Goal: Task Accomplishment & Management: Manage account settings

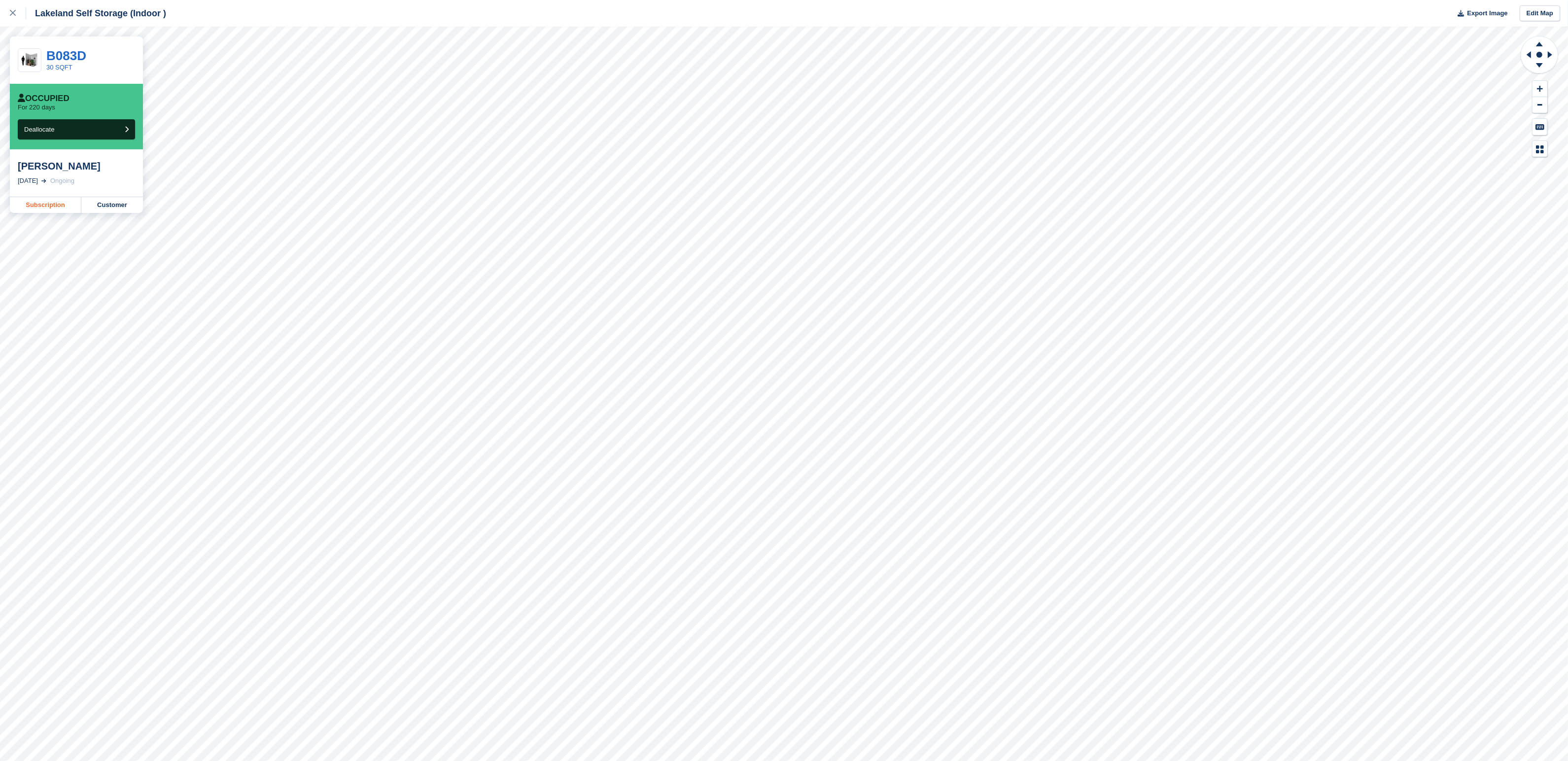
click at [46, 205] on link "Subscription" at bounding box center [45, 205] width 71 height 16
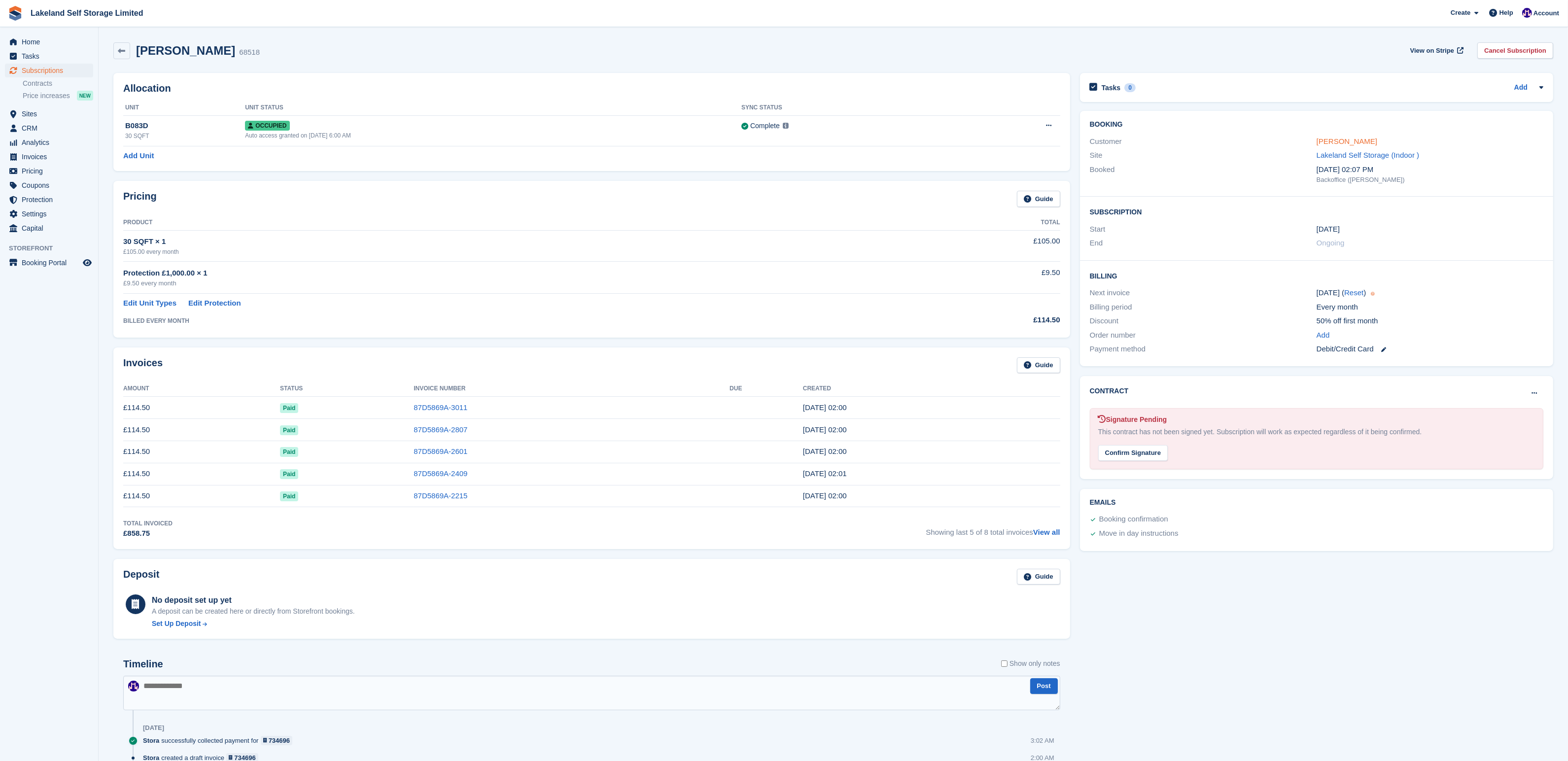
click at [1342, 142] on link "[PERSON_NAME]" at bounding box center [1347, 141] width 61 height 9
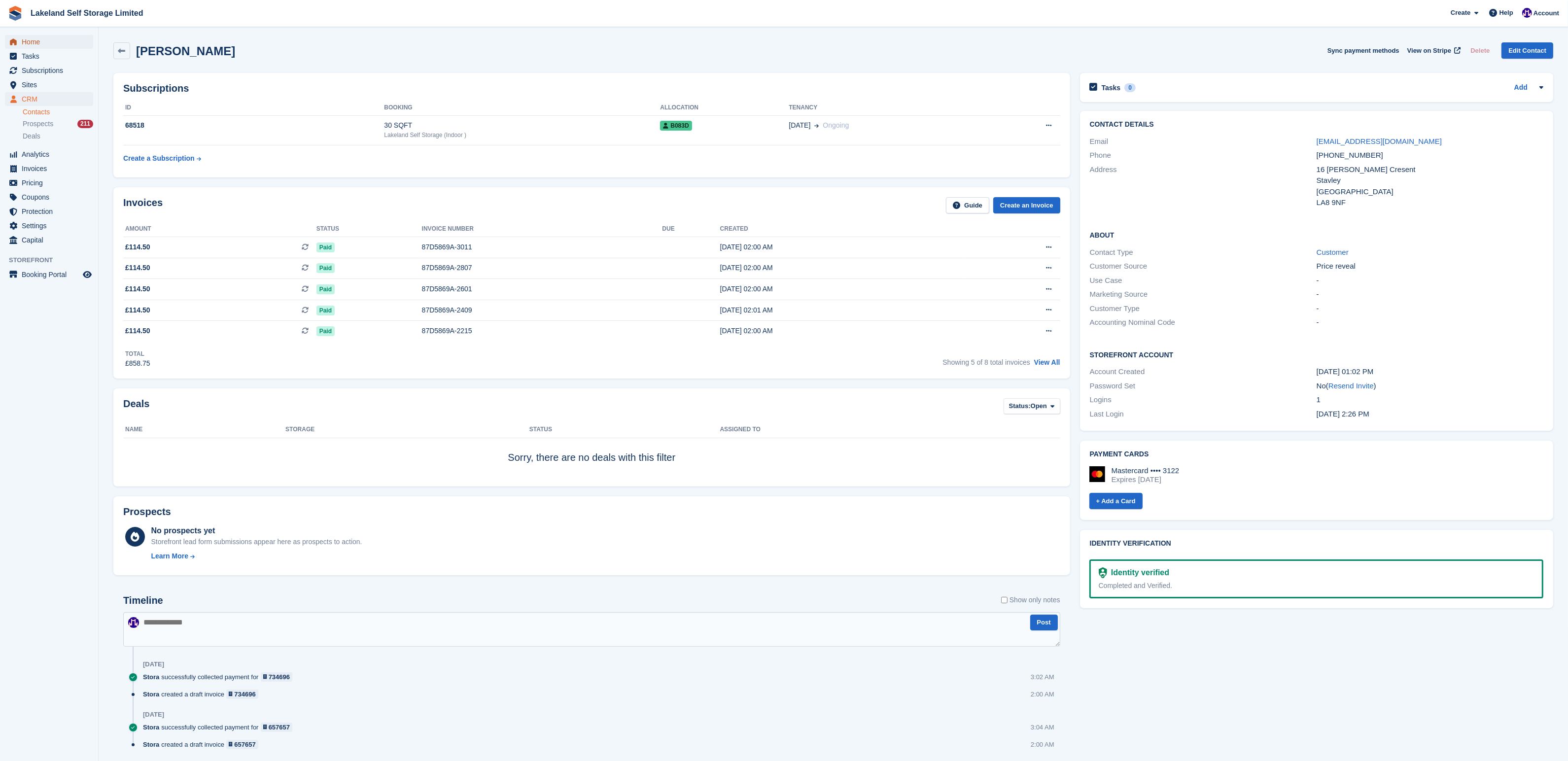
click at [47, 41] on span "Home" at bounding box center [51, 41] width 59 height 14
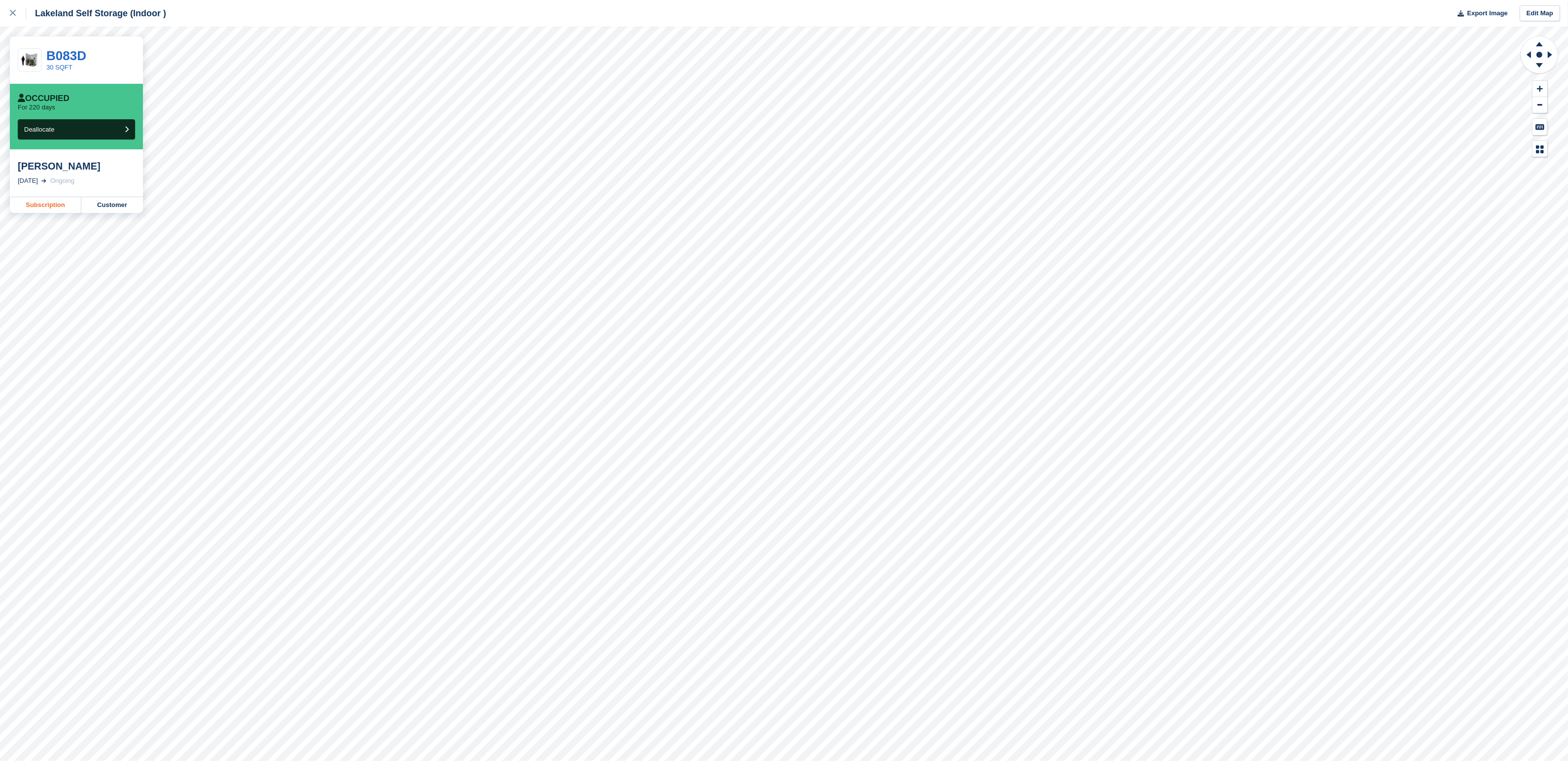
click at [35, 205] on link "Subscription" at bounding box center [45, 205] width 71 height 16
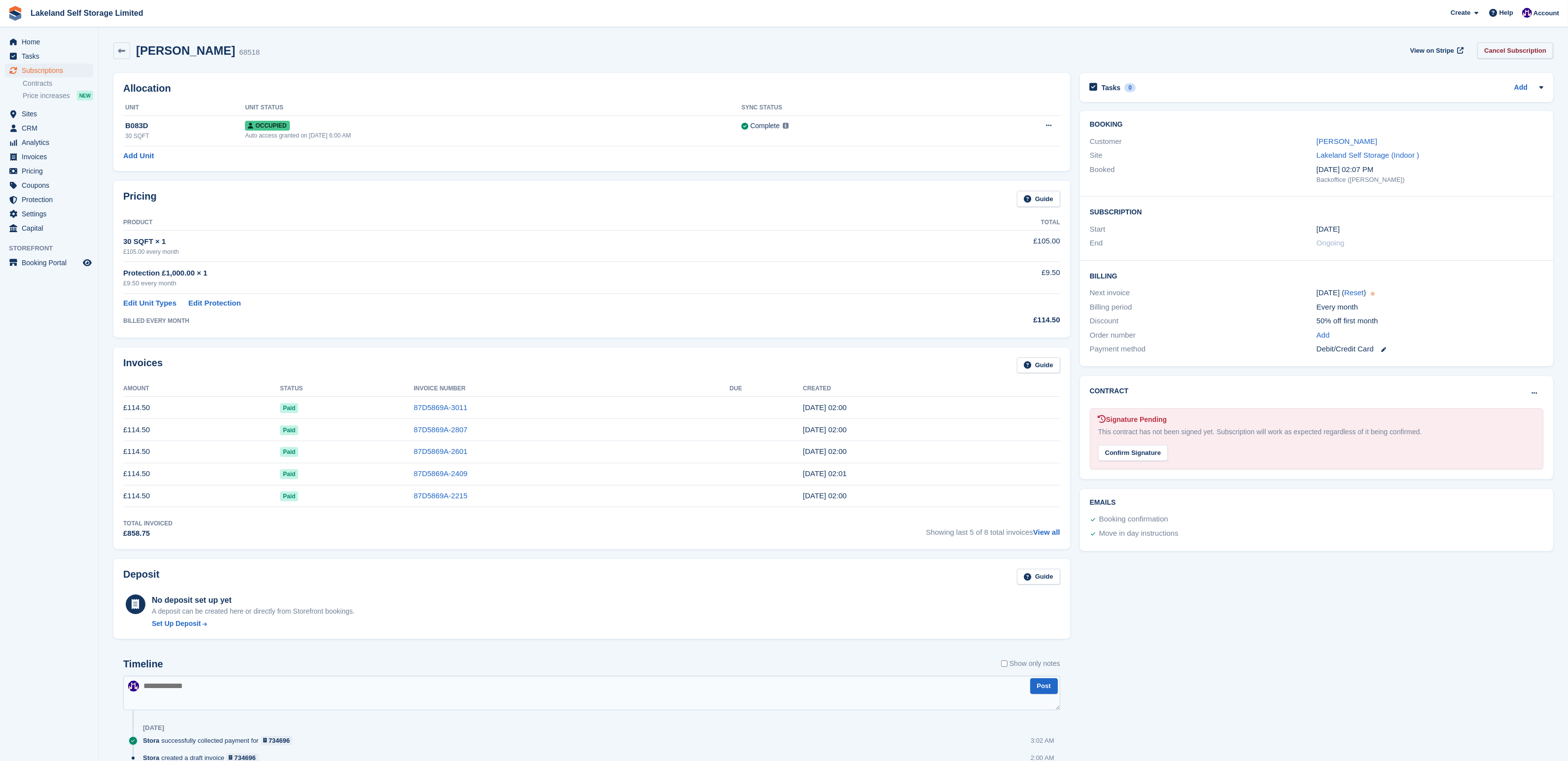
click at [1495, 51] on link "Cancel Subscription" at bounding box center [1515, 51] width 76 height 16
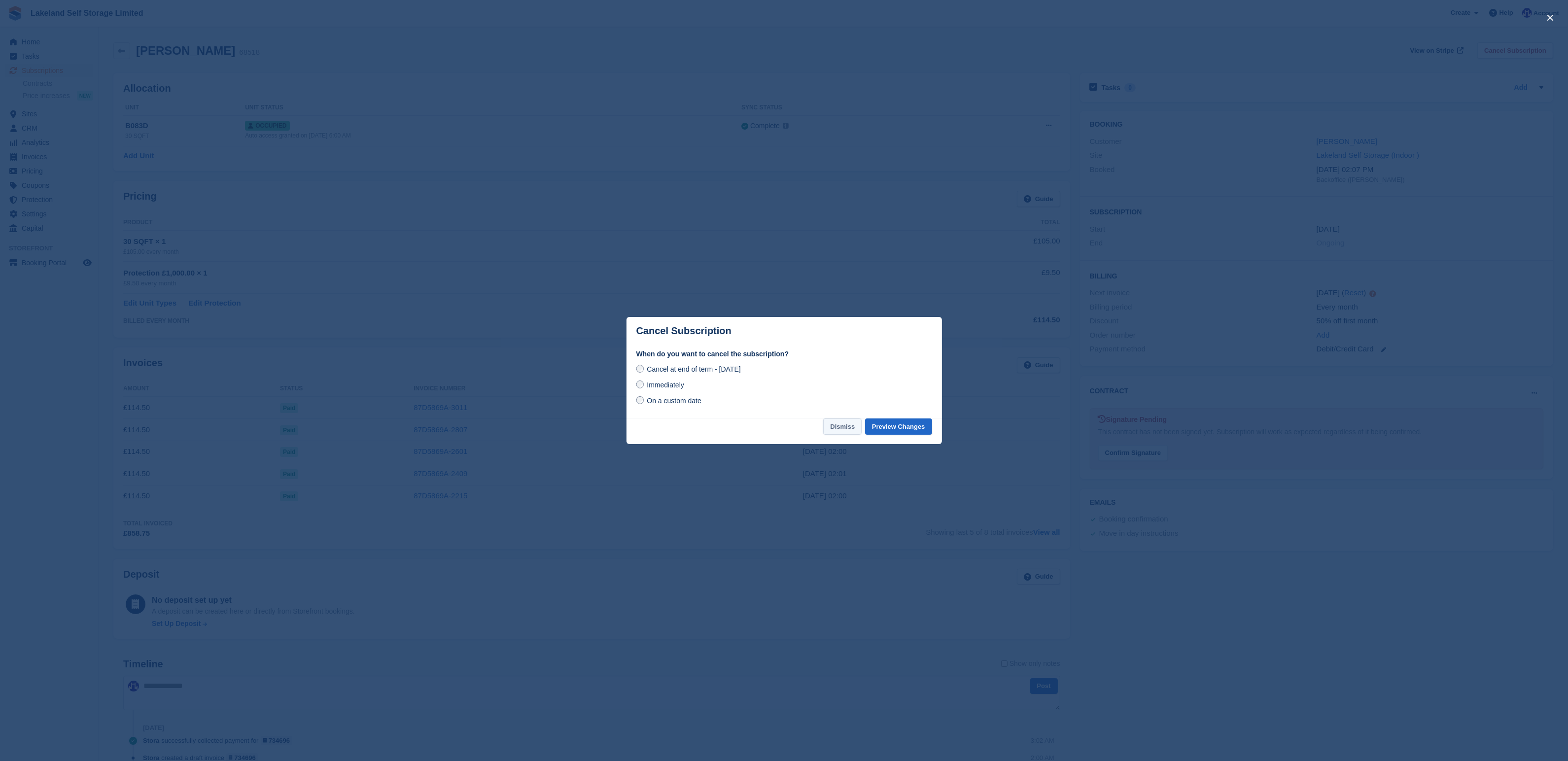
click at [837, 427] on button "Dismiss" at bounding box center [842, 427] width 38 height 16
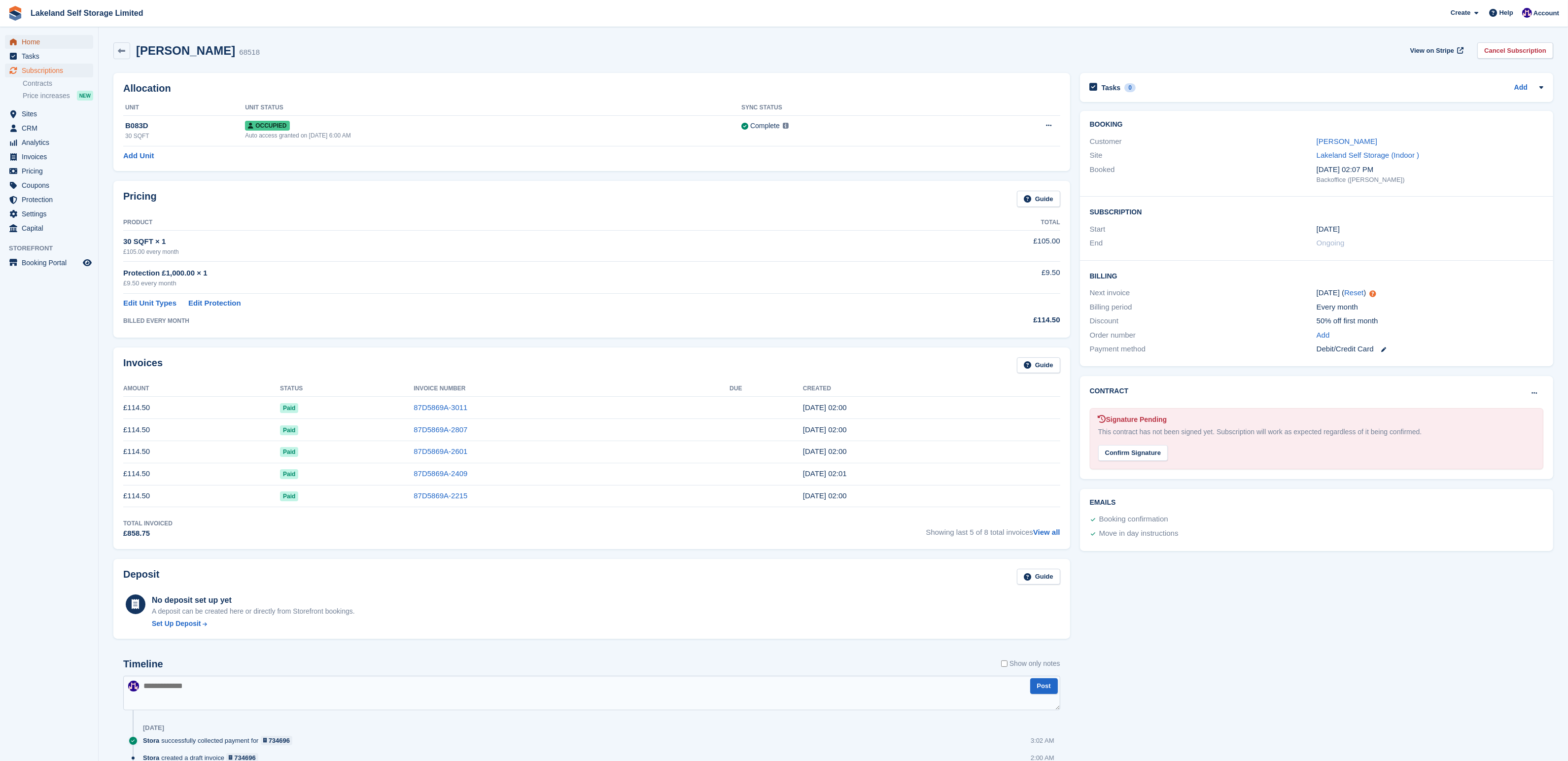
click at [44, 41] on span "Home" at bounding box center [51, 41] width 59 height 14
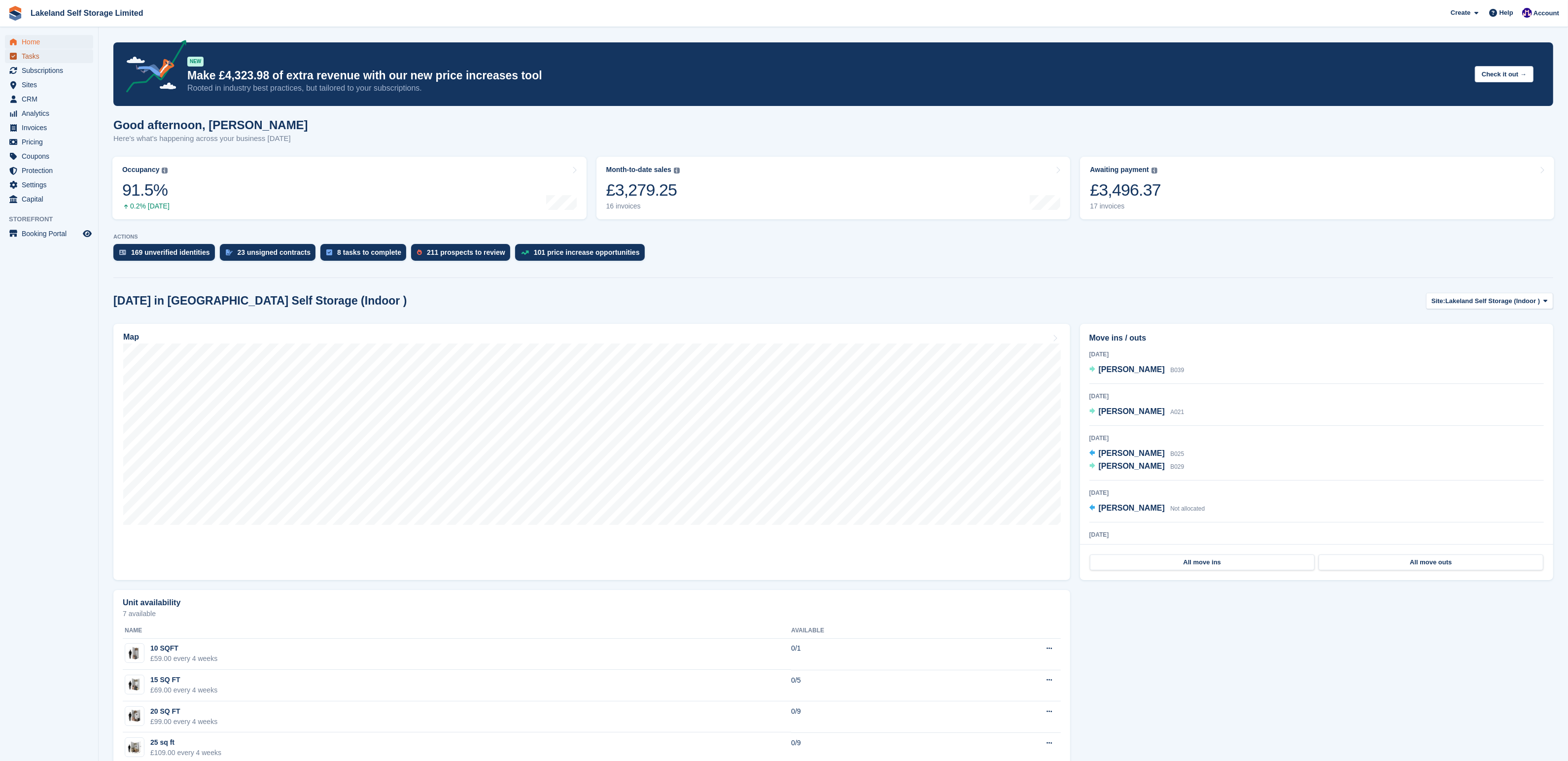
click at [38, 55] on span "Tasks" at bounding box center [51, 56] width 59 height 14
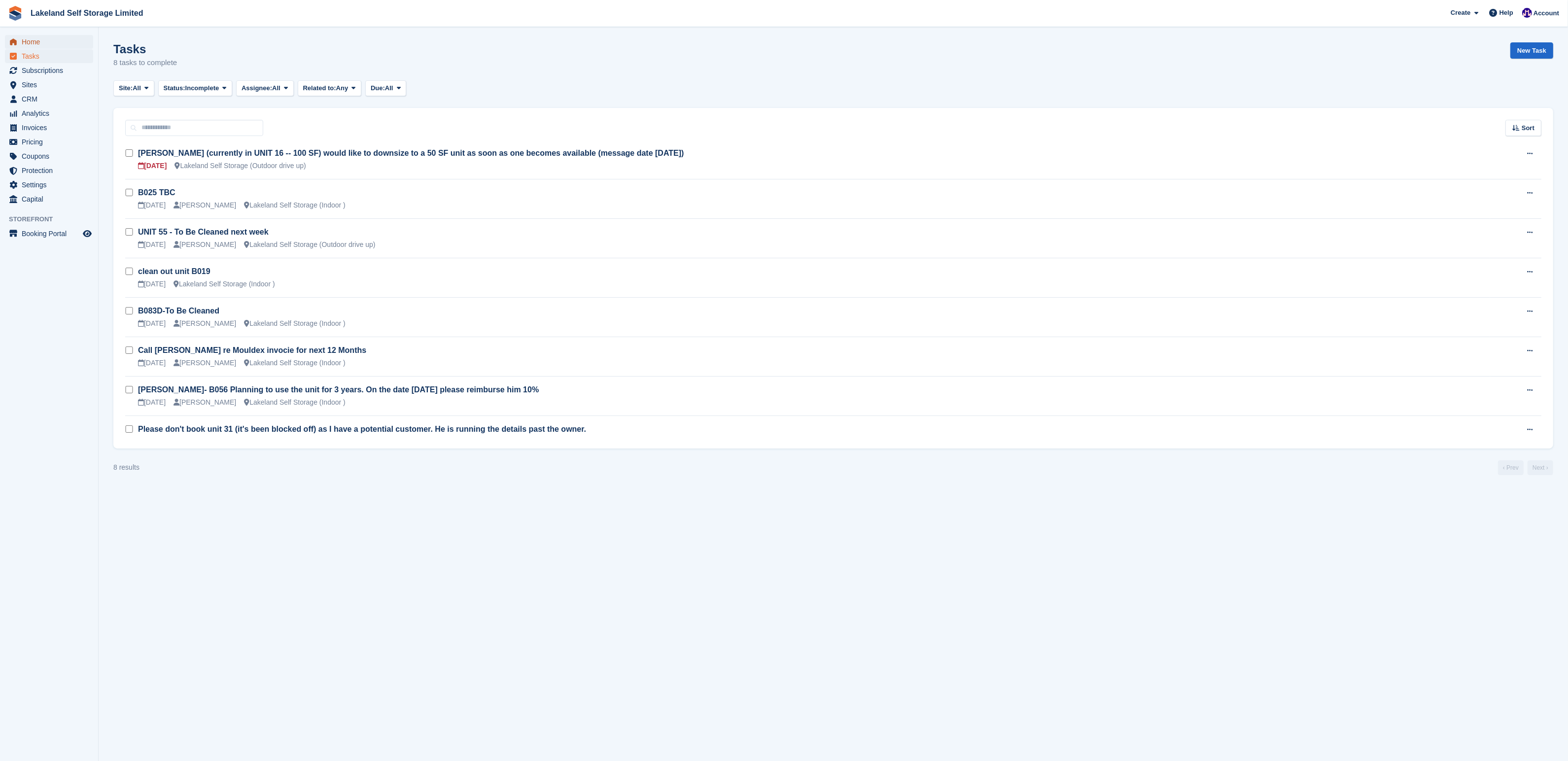
click at [31, 41] on span "Home" at bounding box center [51, 41] width 59 height 14
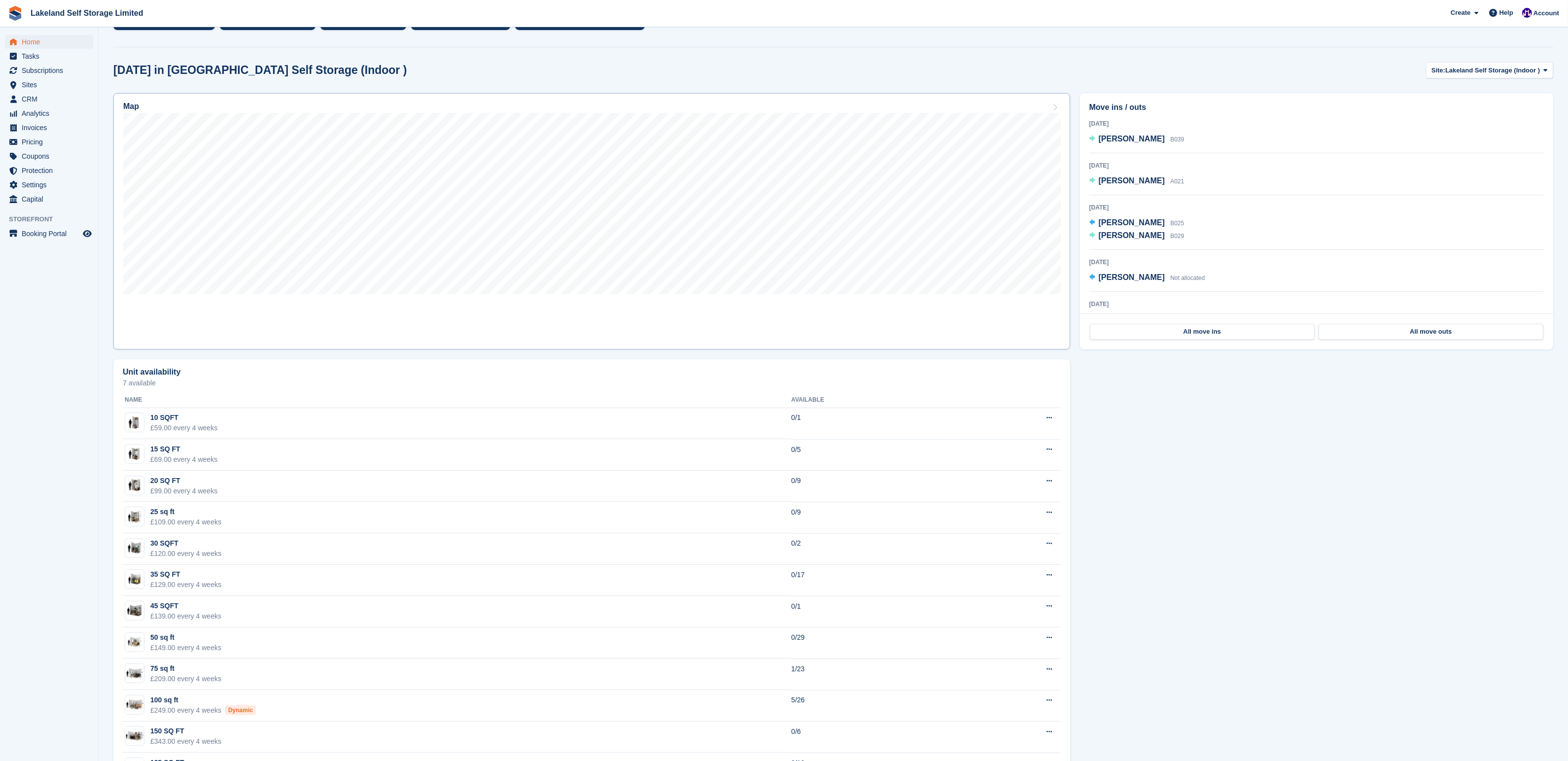
scroll to position [262, 0]
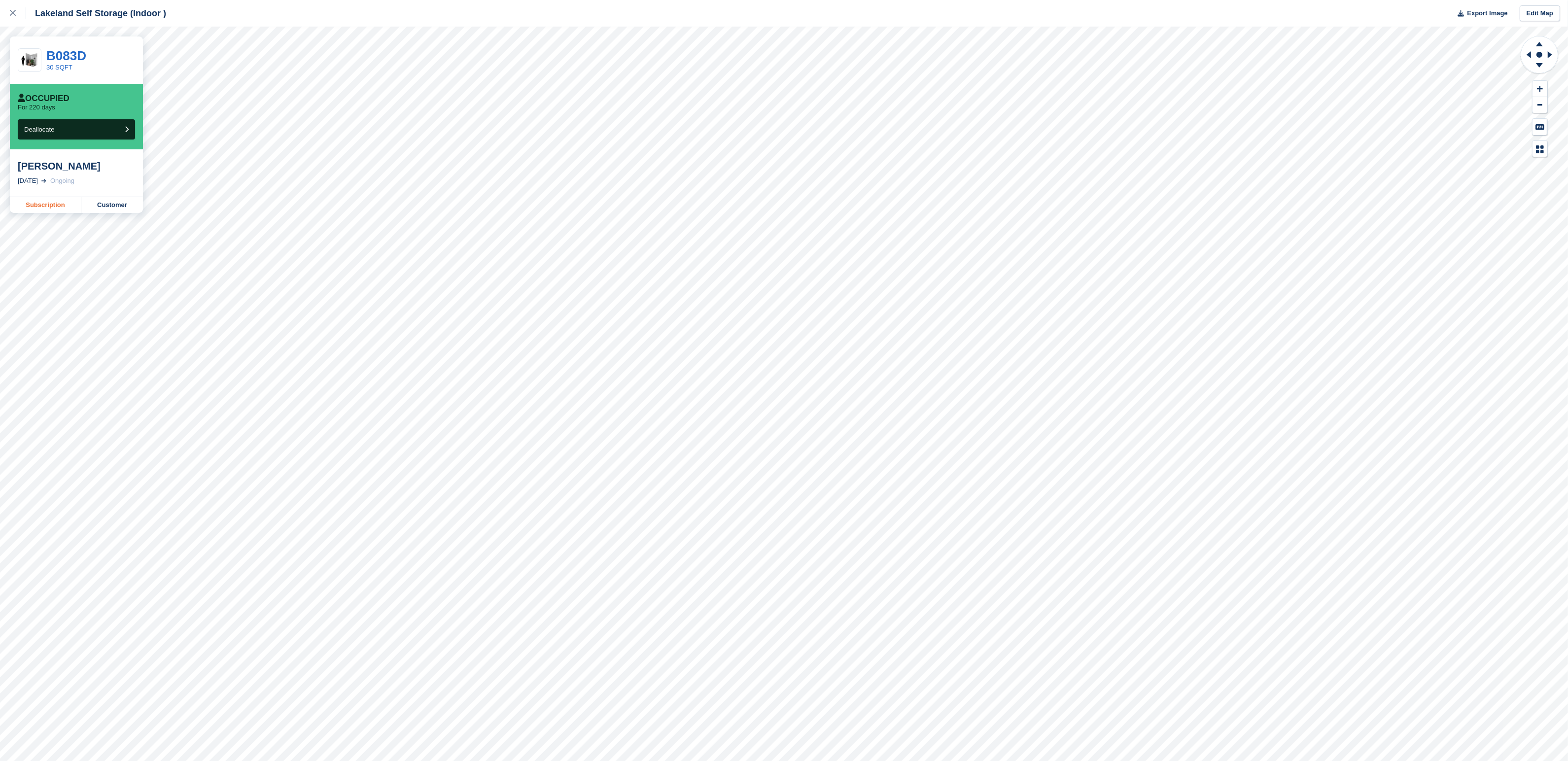
click at [46, 203] on link "Subscription" at bounding box center [45, 205] width 71 height 16
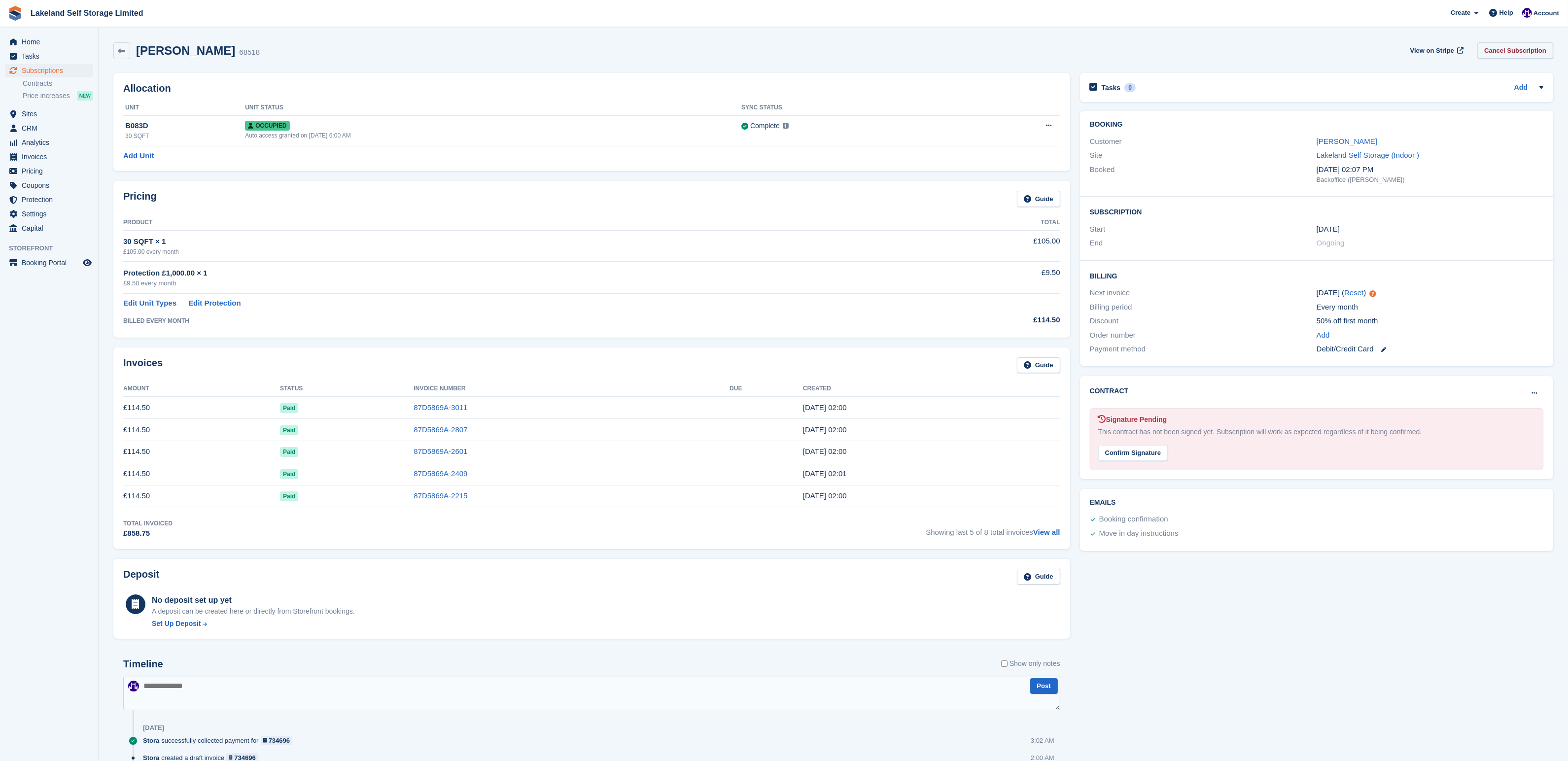
click at [1517, 52] on link "Cancel Subscription" at bounding box center [1515, 51] width 76 height 16
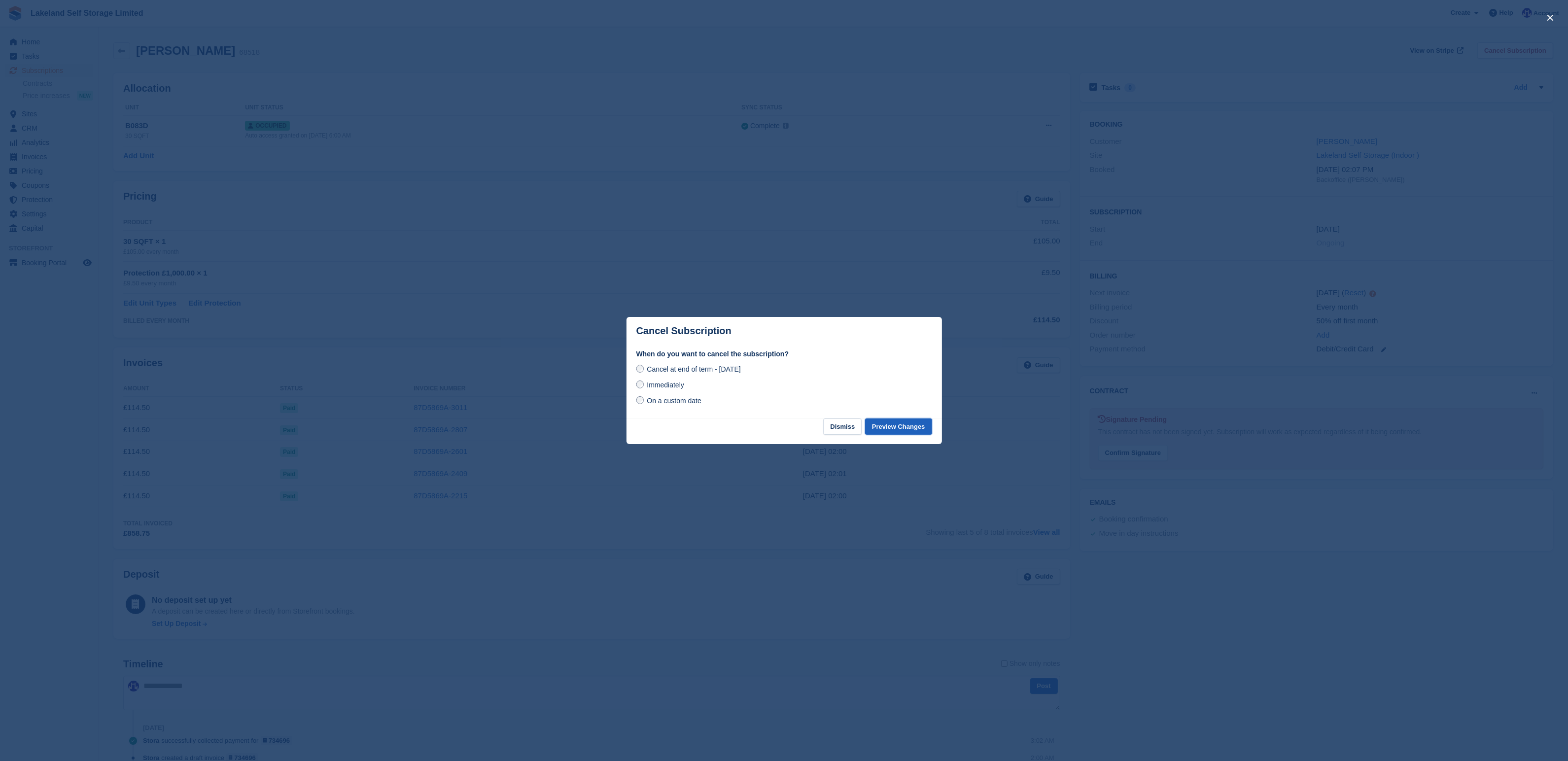
click at [898, 429] on button "Preview Changes" at bounding box center [898, 427] width 67 height 16
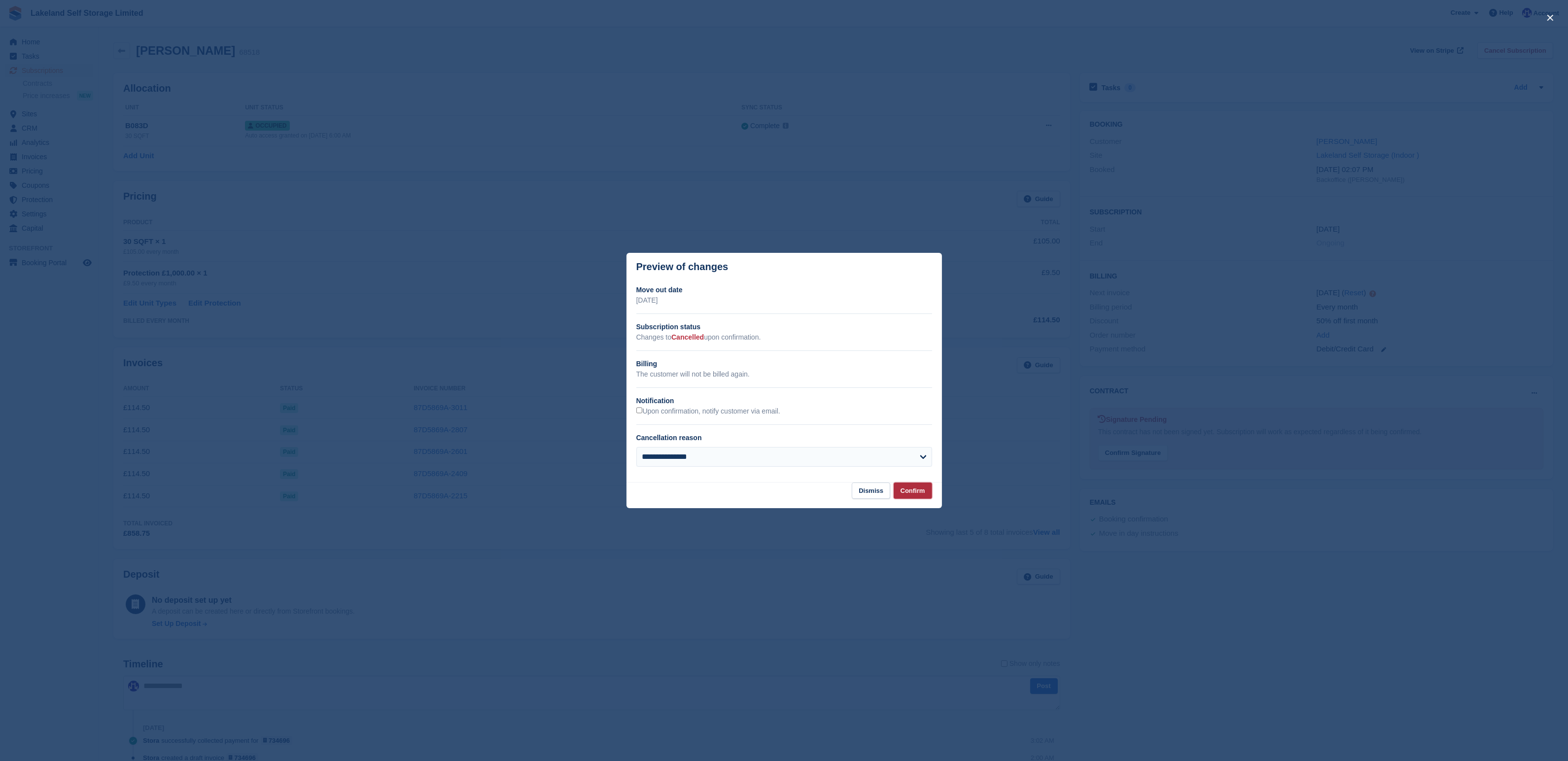
click at [912, 491] on button "Confirm" at bounding box center [912, 491] width 38 height 16
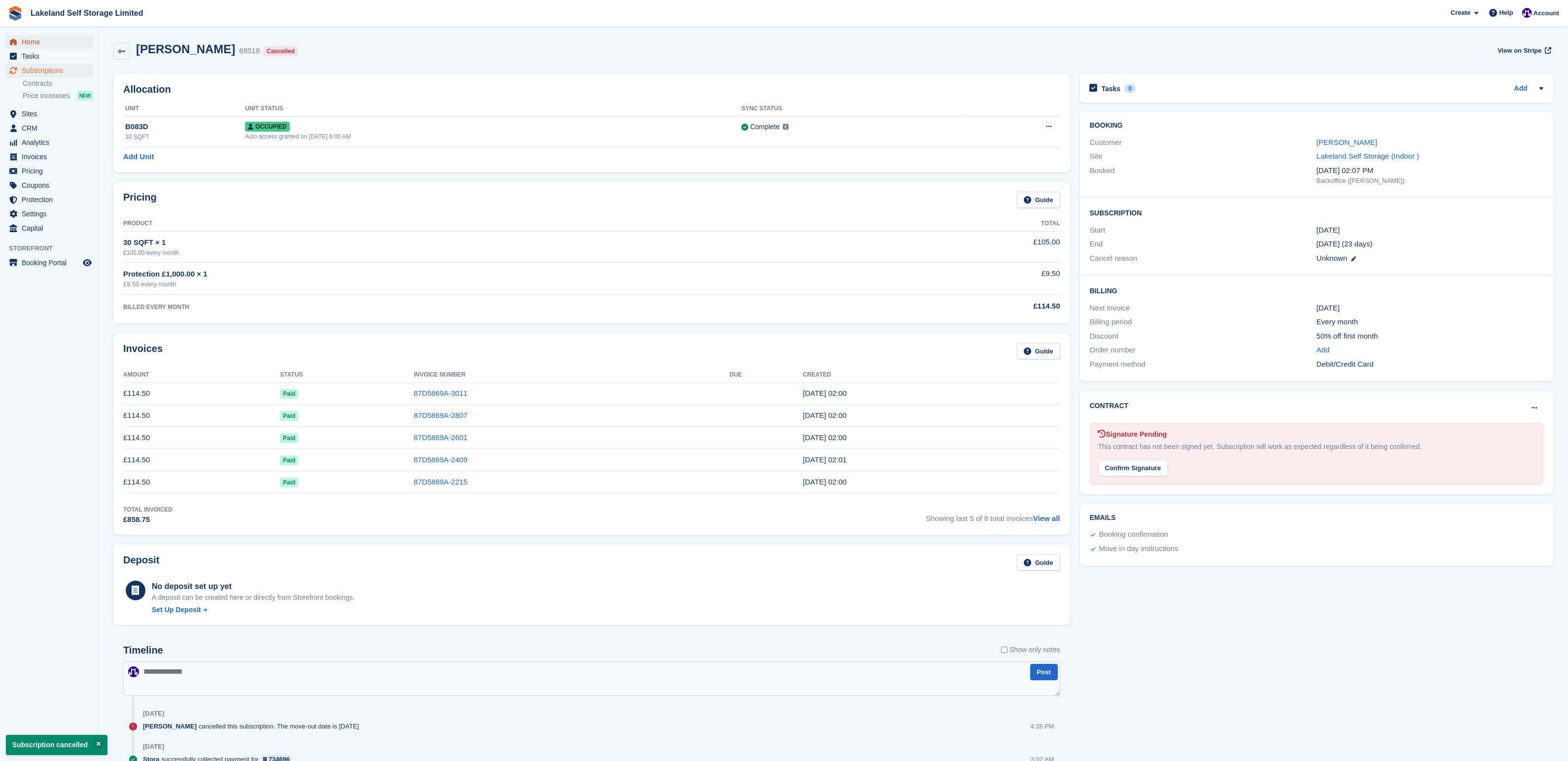
click at [40, 43] on span "Home" at bounding box center [51, 41] width 59 height 14
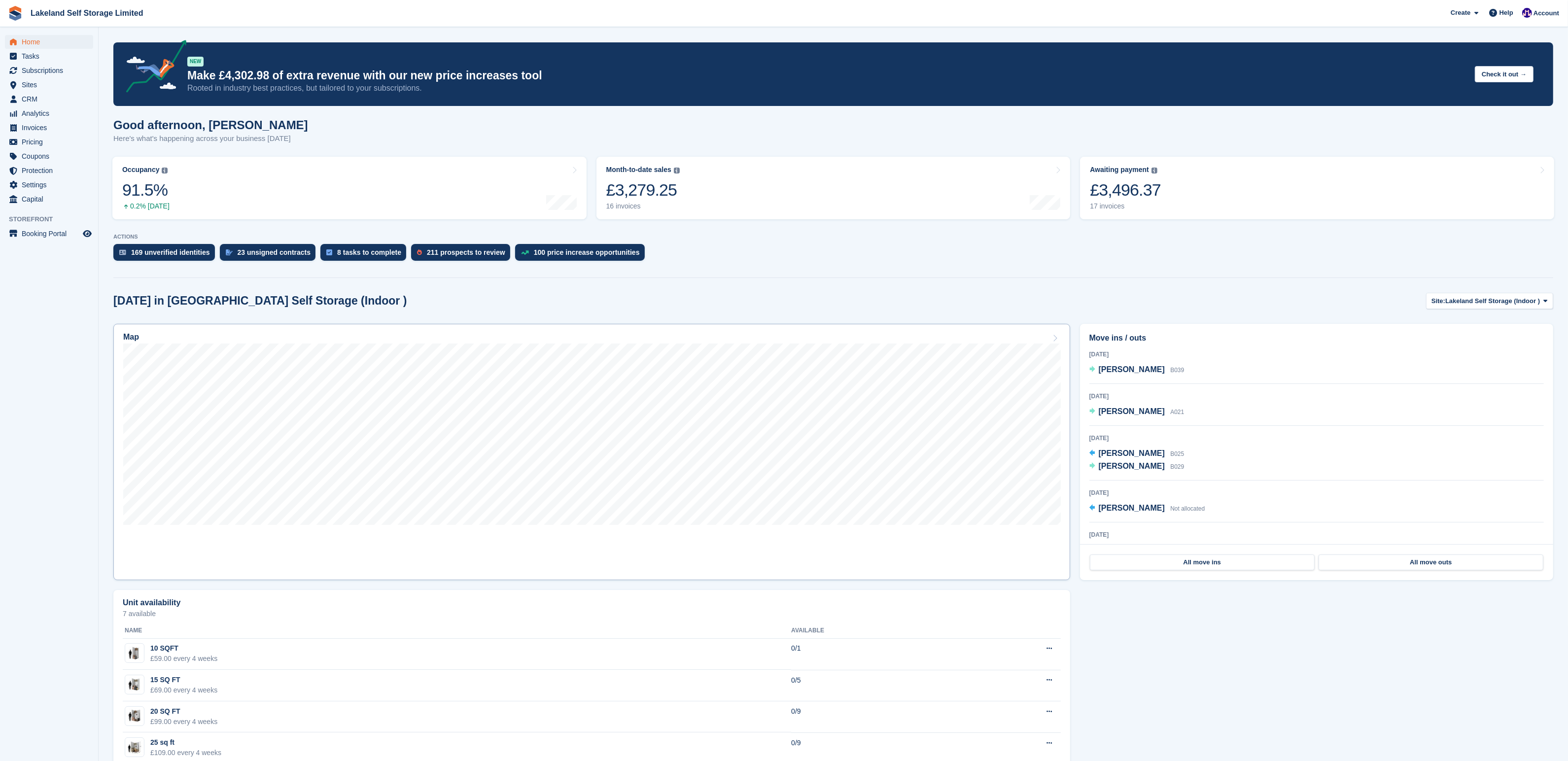
scroll to position [113, 0]
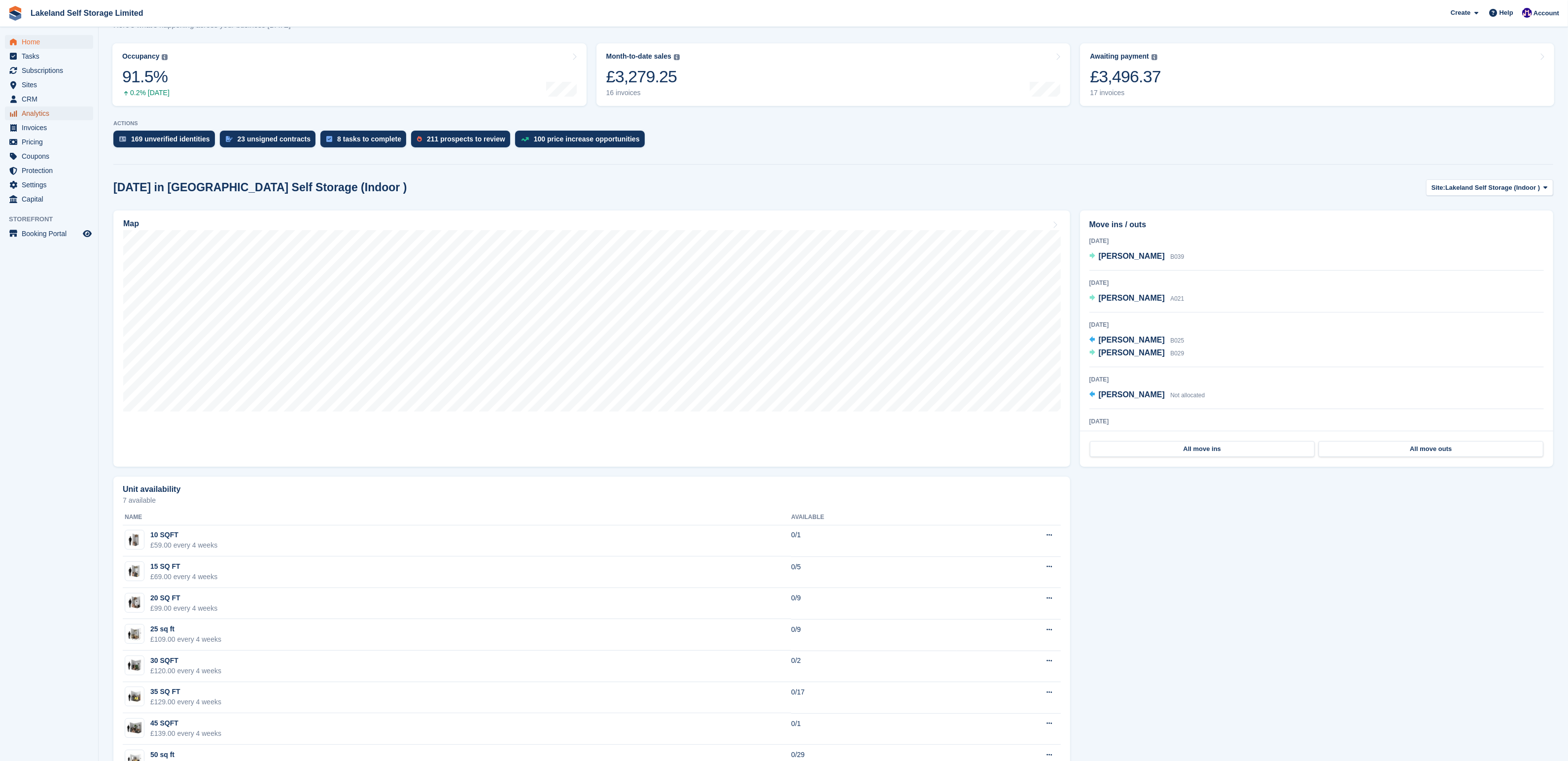
click at [53, 113] on span "Analytics" at bounding box center [51, 113] width 59 height 14
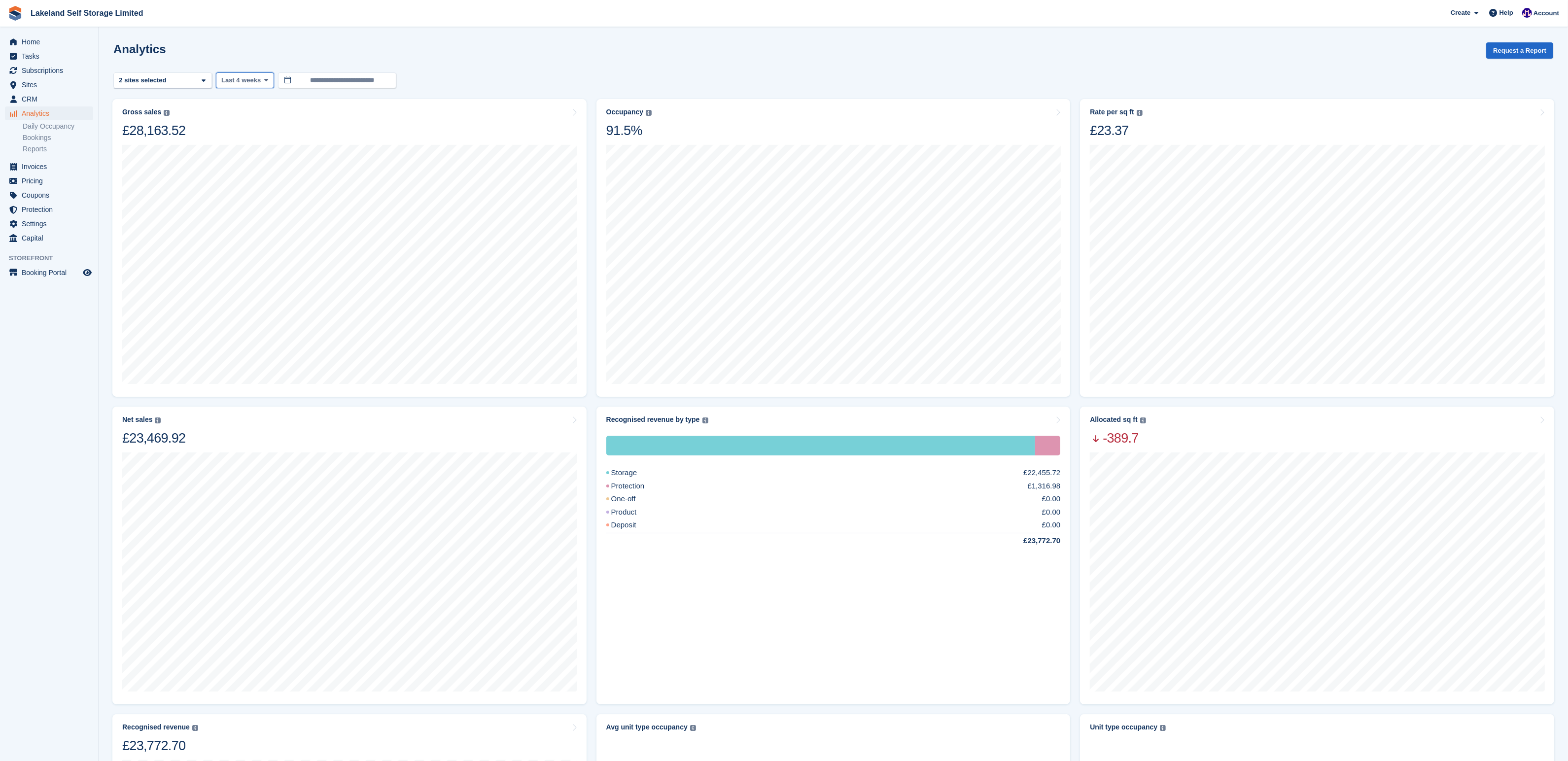
click at [264, 82] on span at bounding box center [266, 80] width 8 height 8
click at [250, 207] on link "Last 12 months" at bounding box center [263, 210] width 86 height 18
click at [276, 77] on icon at bounding box center [274, 80] width 4 height 7
click at [263, 214] on link "Last 12 months" at bounding box center [263, 210] width 86 height 18
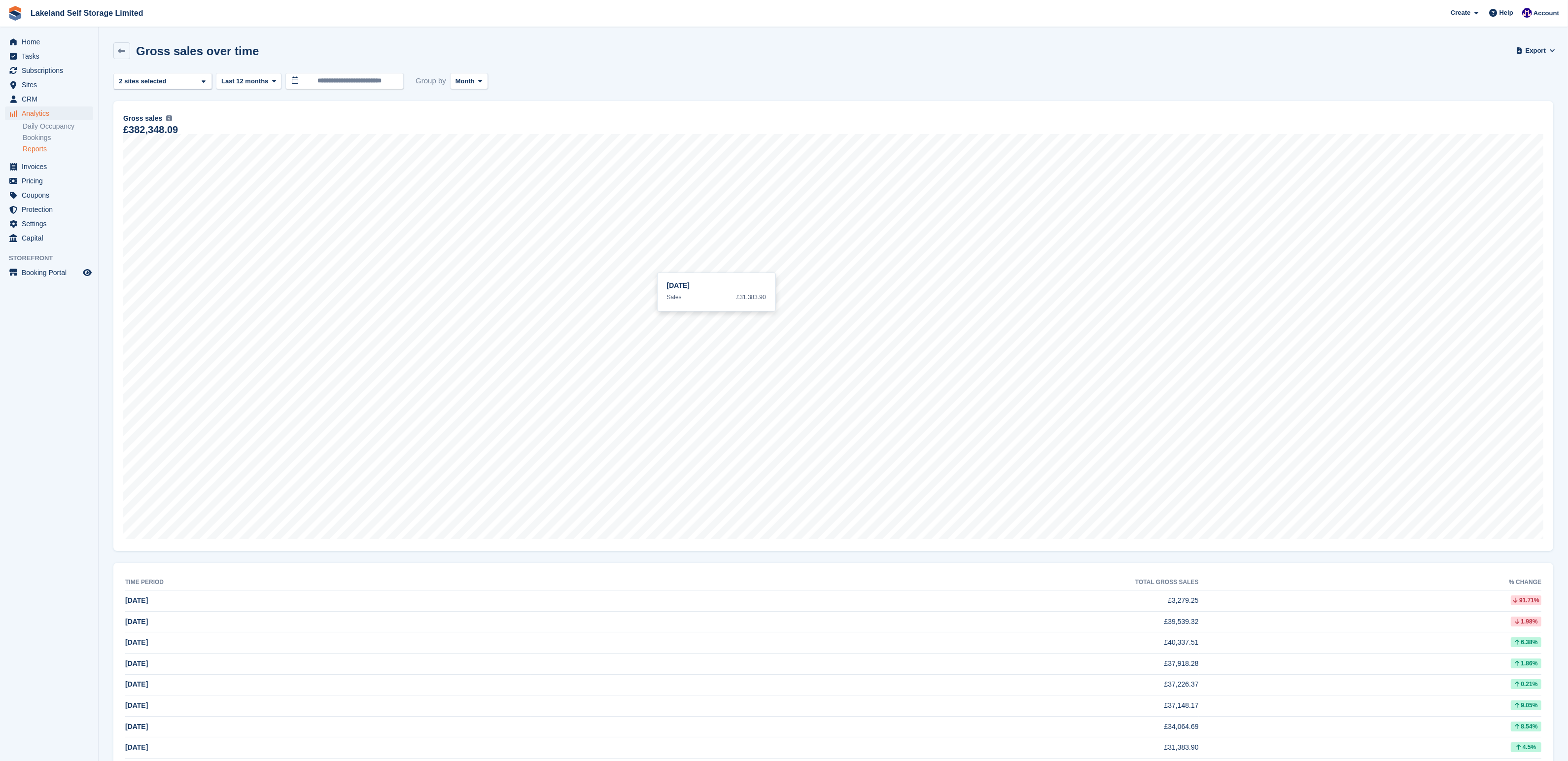
scroll to position [105, 0]
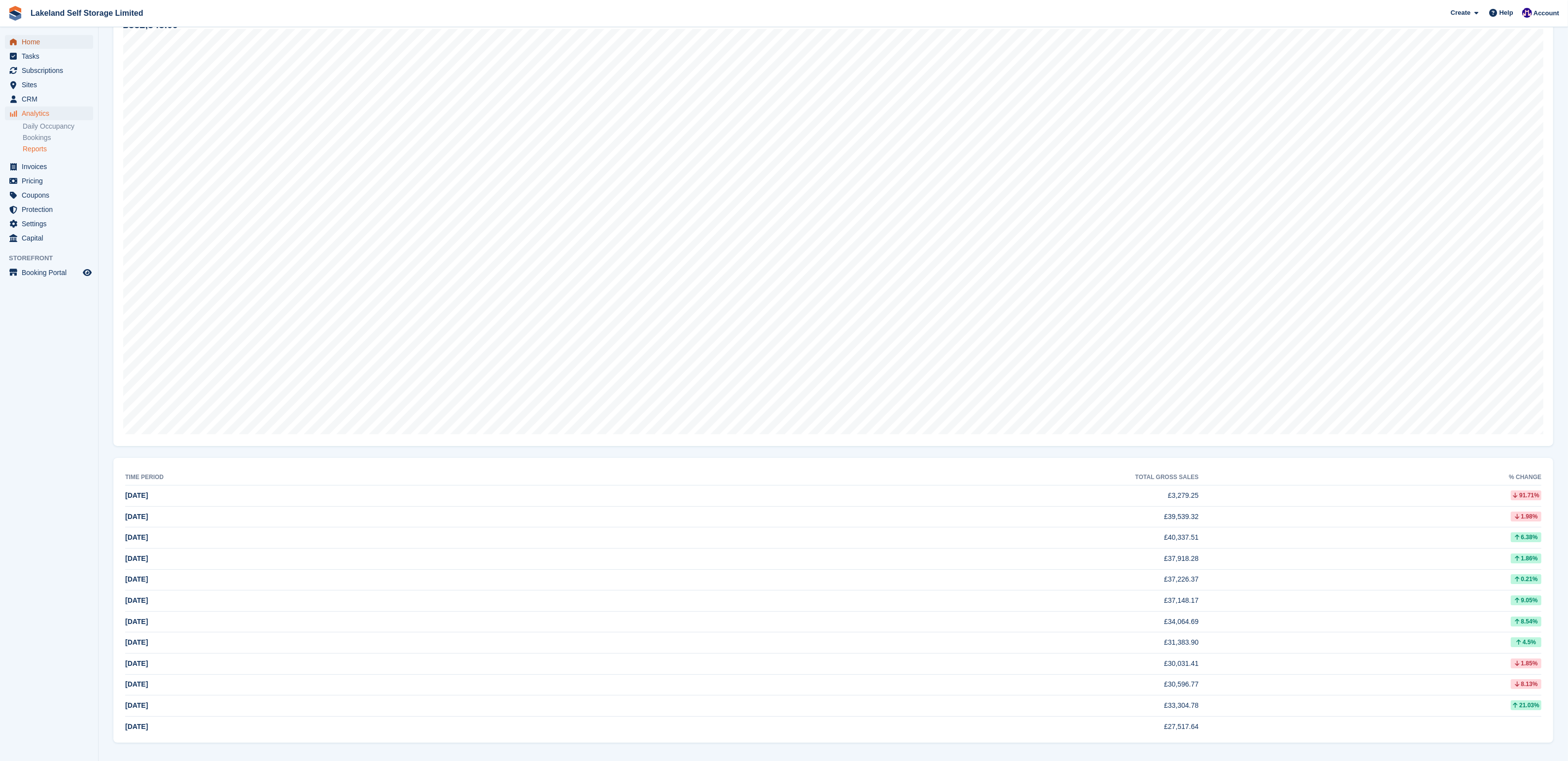
click at [34, 44] on span "Home" at bounding box center [51, 41] width 59 height 14
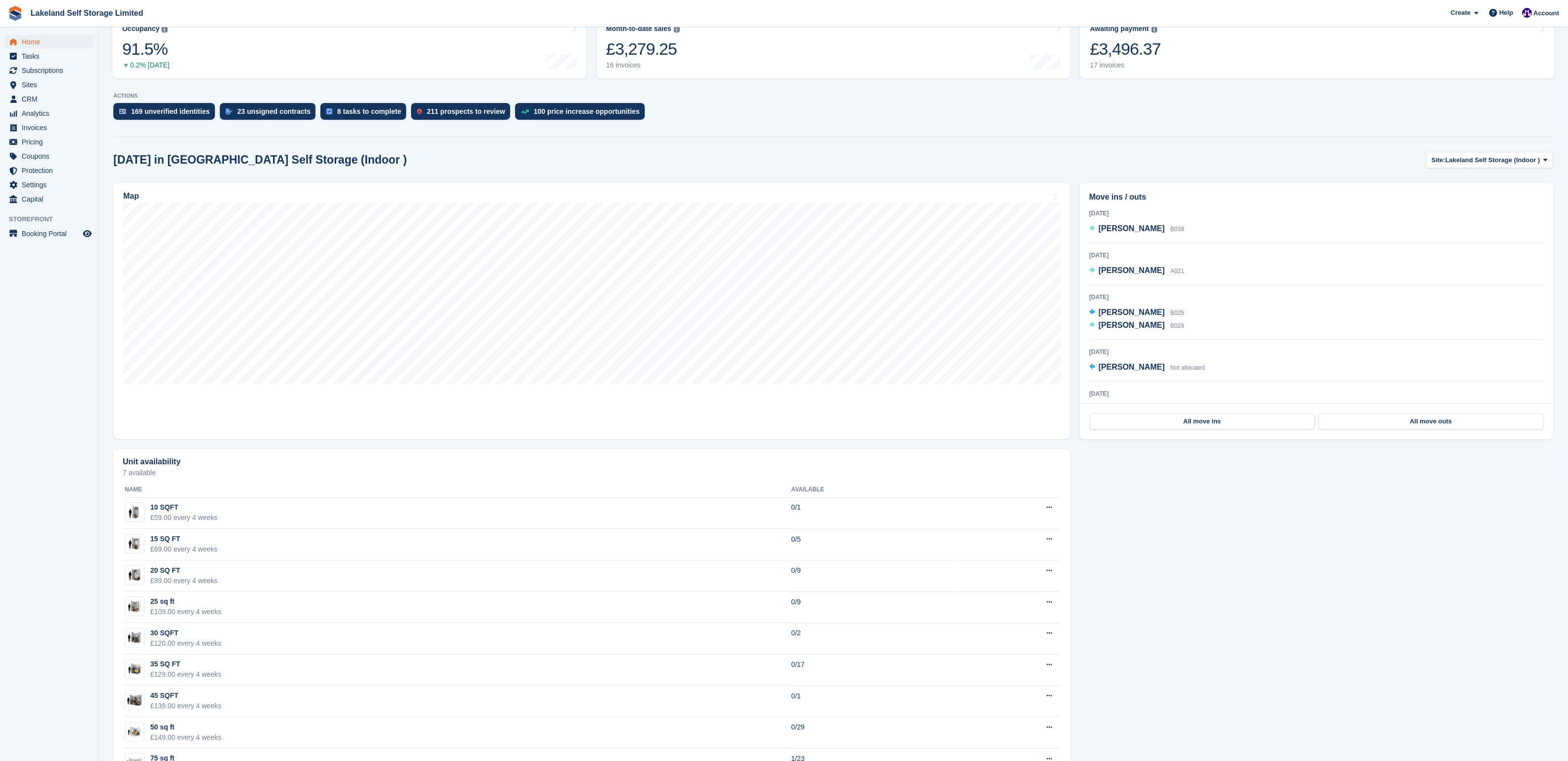
scroll to position [366, 0]
